Goal: Task Accomplishment & Management: Manage account settings

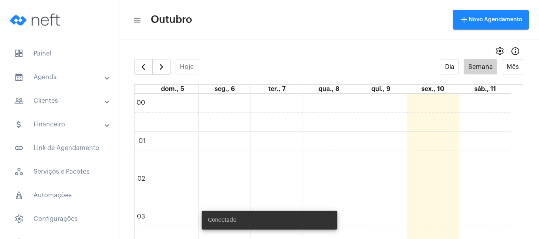
scroll to position [309, 0]
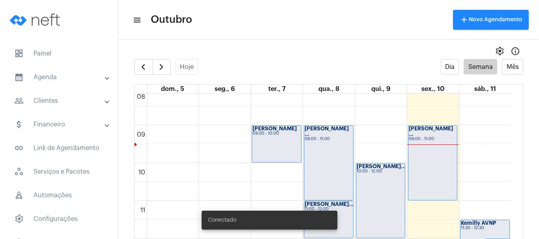
click at [445, 170] on div "[PERSON_NAME] ... 09:00 - 11:00" at bounding box center [432, 163] width 49 height 75
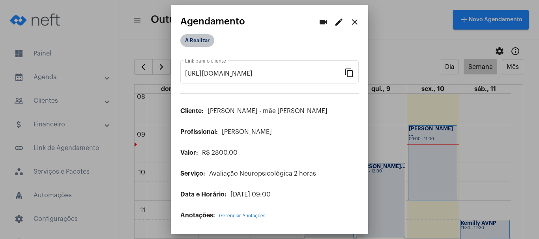
click at [198, 37] on mat-chip "A Realizar" at bounding box center [197, 40] width 34 height 13
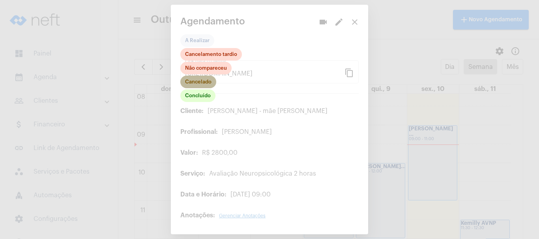
click at [193, 81] on mat-chip "Cancelado" at bounding box center [198, 82] width 36 height 13
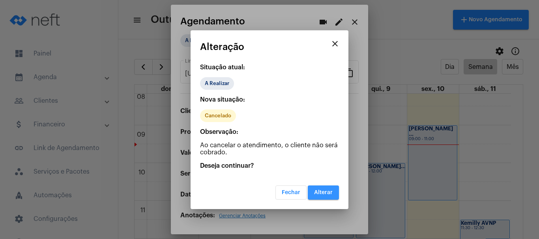
click at [330, 192] on span "Alterar" at bounding box center [323, 193] width 19 height 6
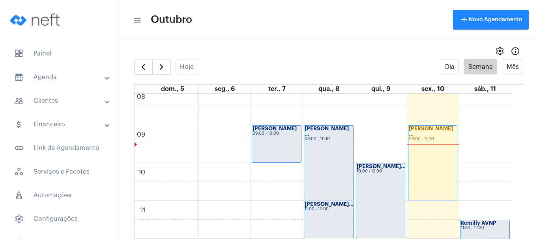
click at [428, 161] on div "[PERSON_NAME] ... 09:00 - 11:00" at bounding box center [432, 163] width 49 height 75
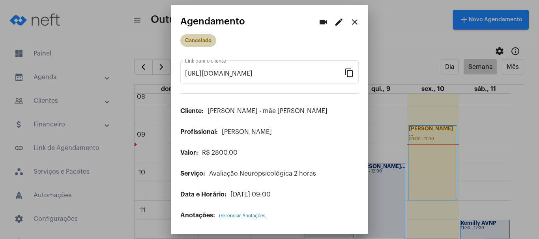
click at [192, 40] on mat-chip "Cancelado" at bounding box center [198, 40] width 36 height 13
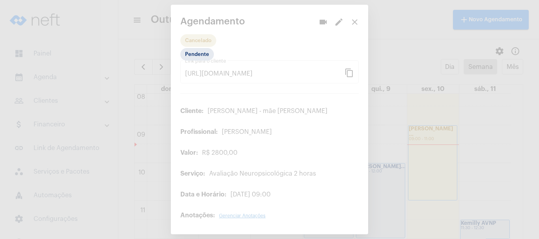
click at [192, 40] on div at bounding box center [269, 119] width 539 height 239
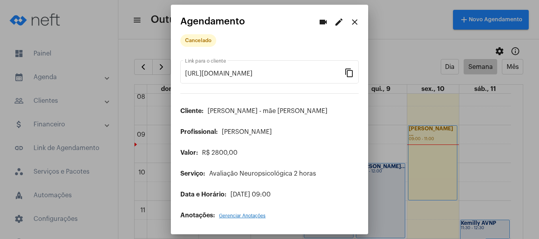
click at [354, 19] on mat-icon "close" at bounding box center [354, 21] width 9 height 9
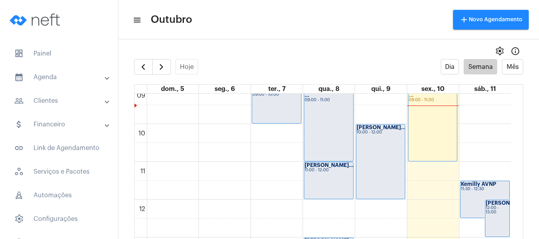
scroll to position [349, 0]
